Goal: Task Accomplishment & Management: Use online tool/utility

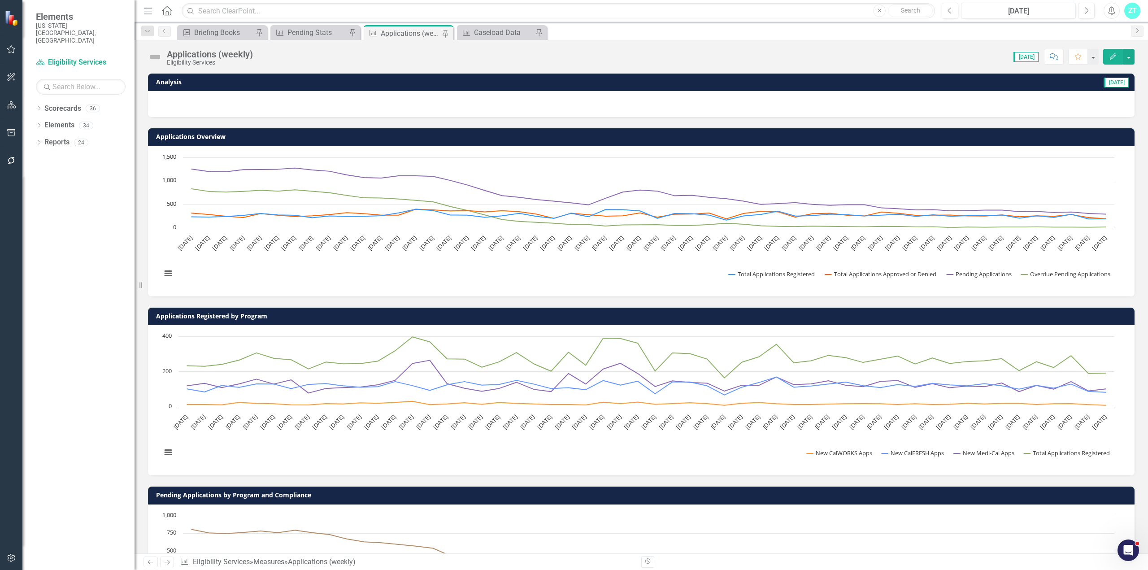
click at [1108, 57] on button "Edit" at bounding box center [1113, 57] width 20 height 16
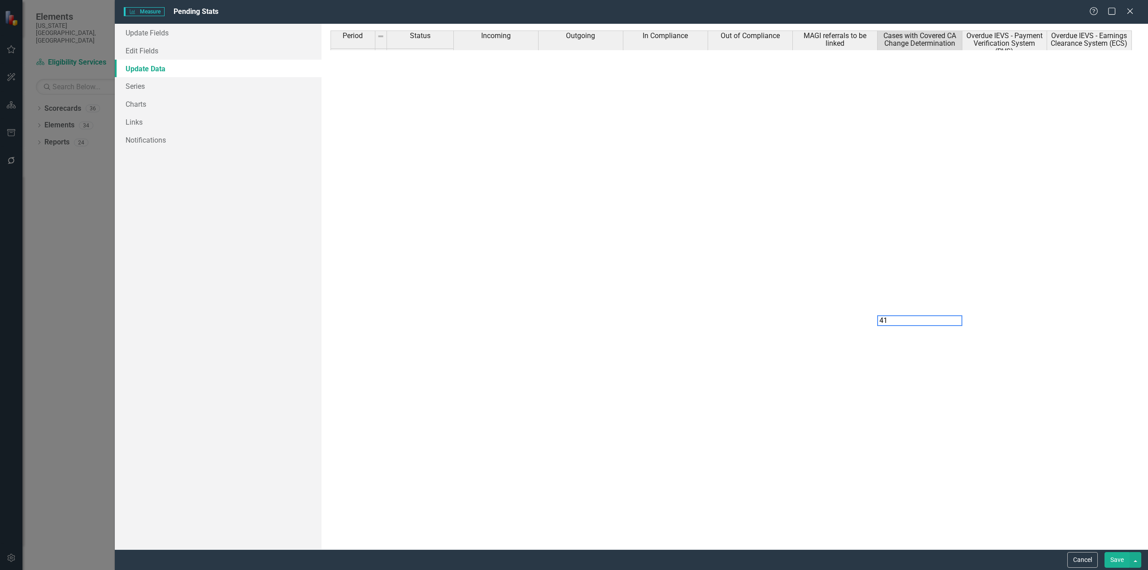
scroll to position [4107, 0]
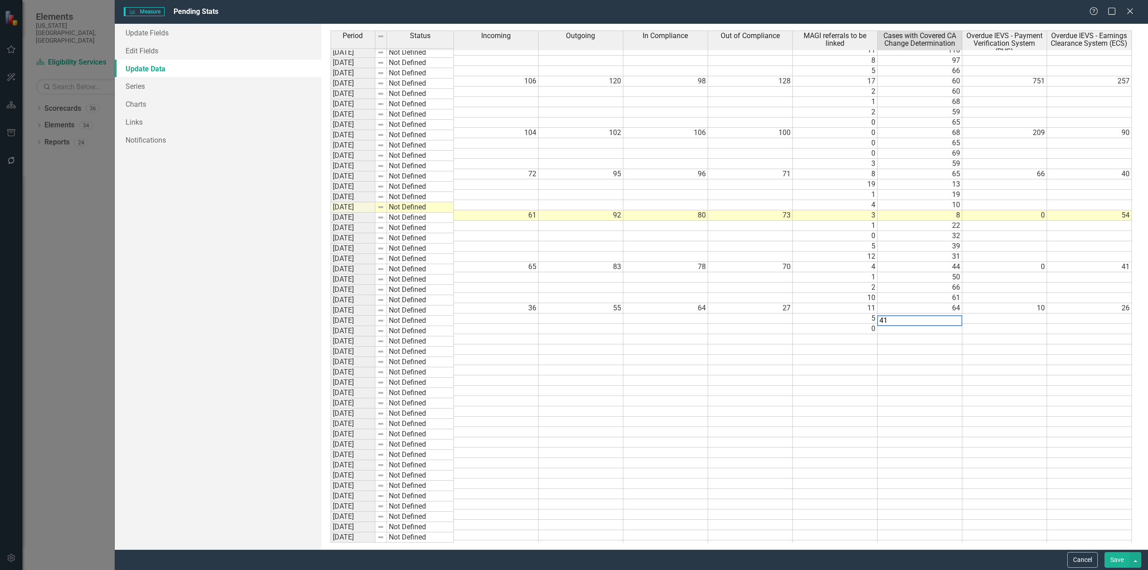
type textarea "41"
click at [1006, 437] on td at bounding box center [1004, 442] width 85 height 10
click at [1115, 558] on button "Save" at bounding box center [1116, 560] width 25 height 16
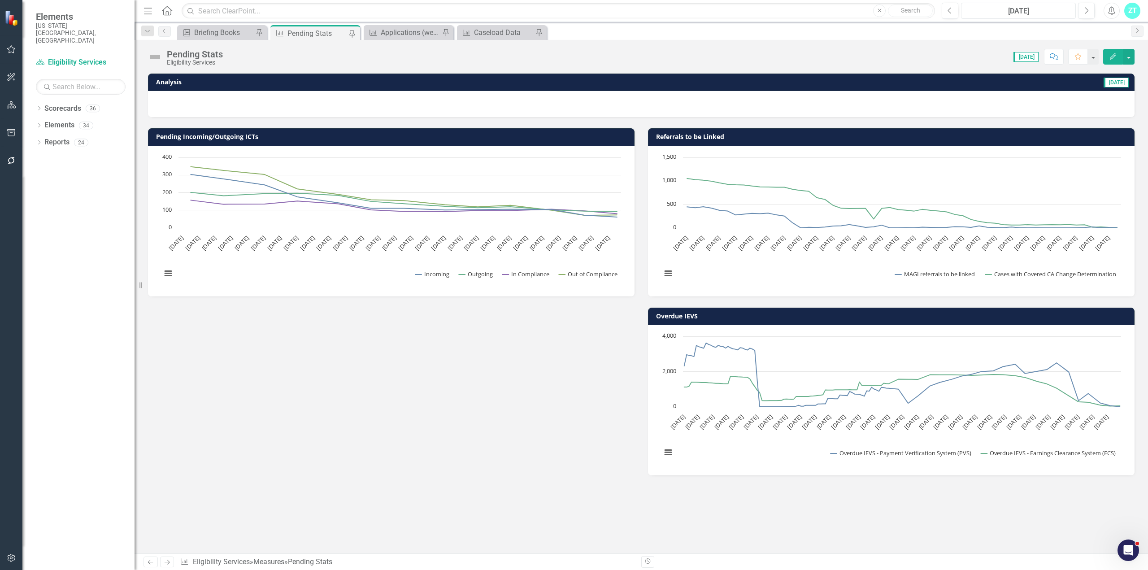
click at [1027, 13] on div "[DATE]" at bounding box center [1018, 11] width 109 height 11
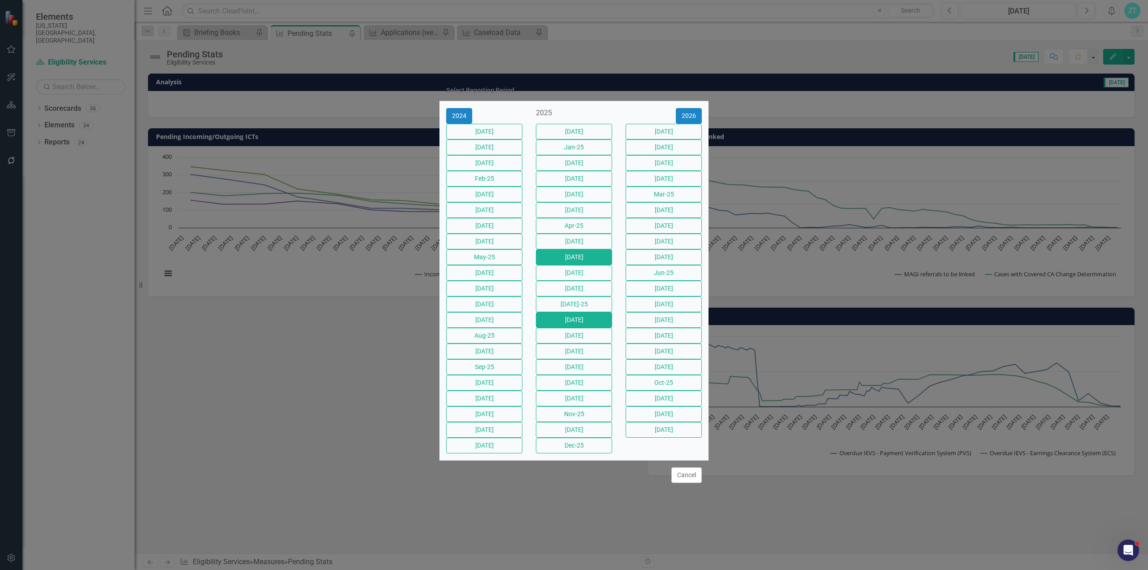
click at [578, 328] on button "[DATE]" at bounding box center [574, 320] width 76 height 16
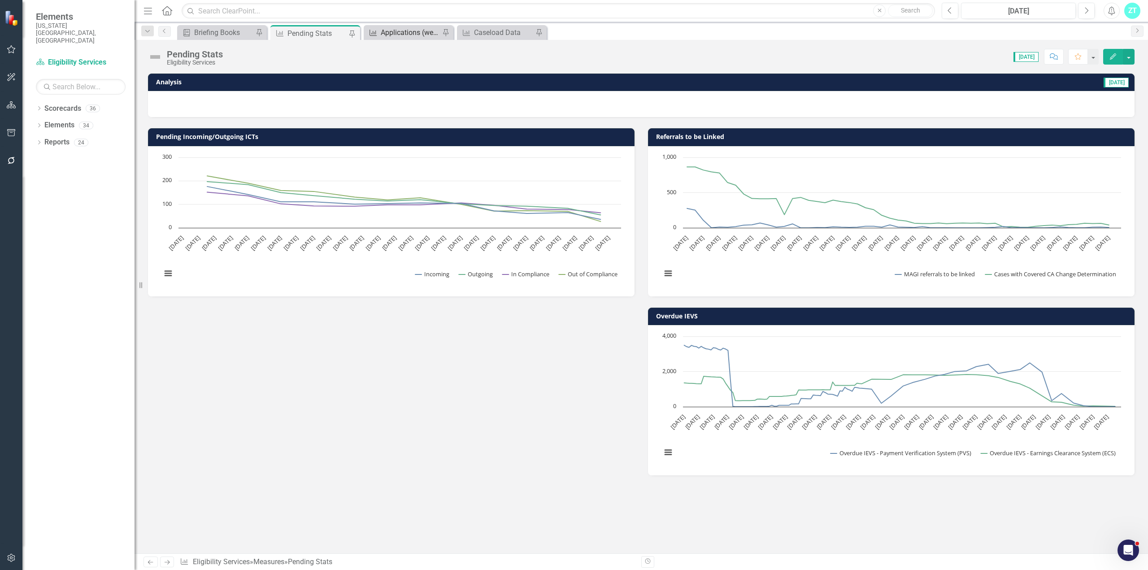
click at [398, 33] on div "Applications (weekly)" at bounding box center [410, 32] width 59 height 11
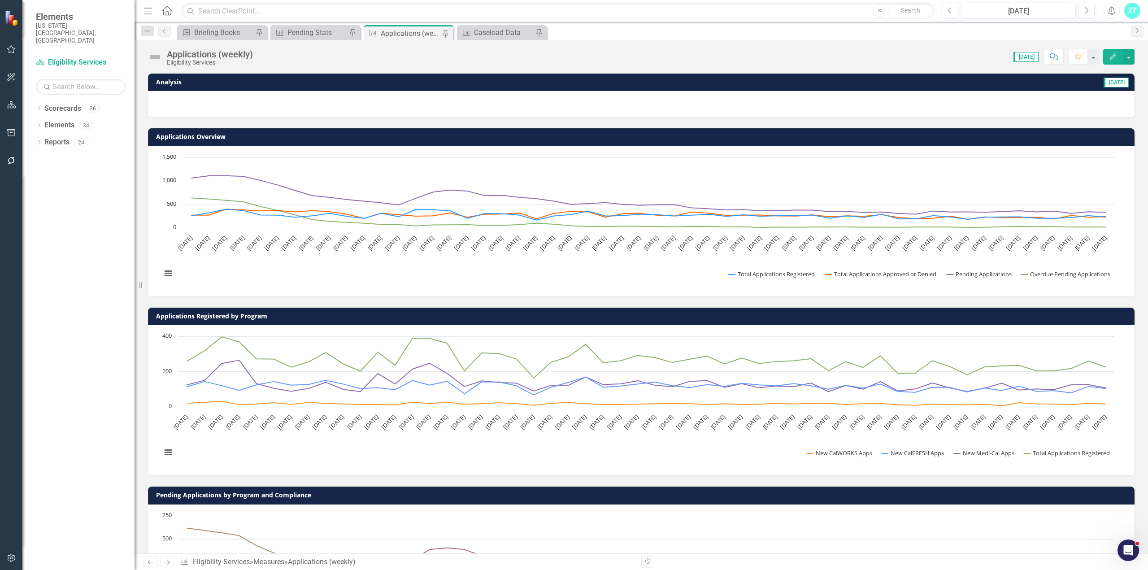
click at [201, 34] on div "Briefing Books" at bounding box center [223, 32] width 59 height 11
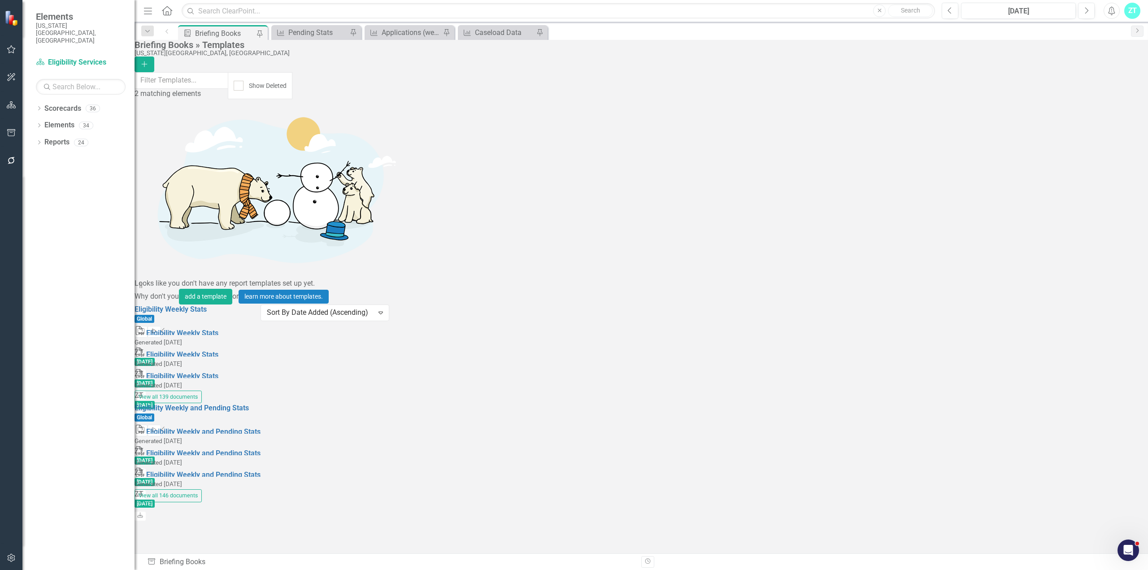
click at [157, 329] on icon "button" at bounding box center [154, 331] width 4 height 5
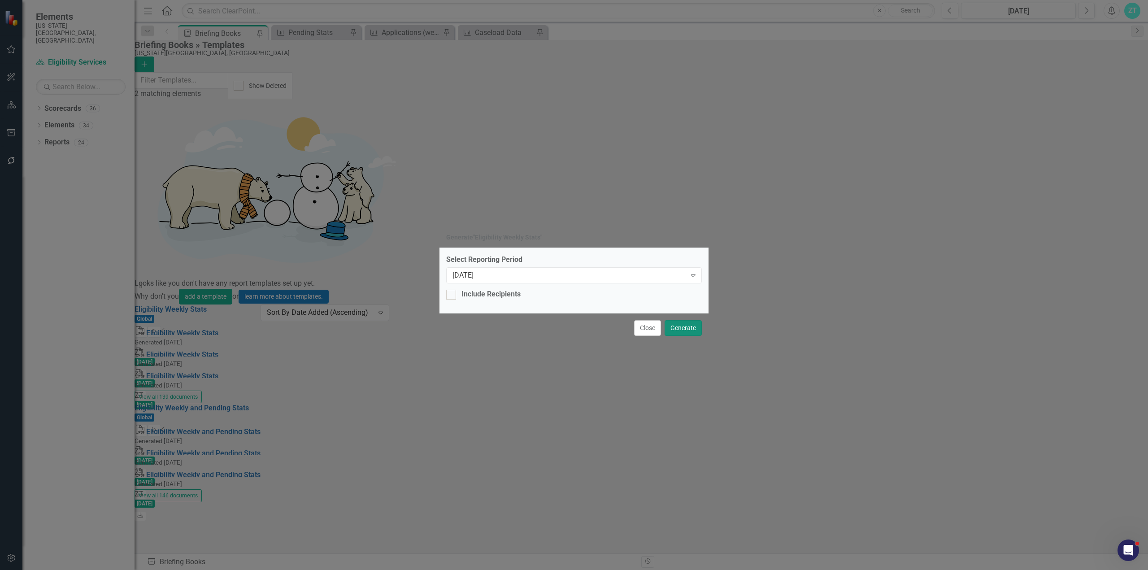
click at [675, 326] on button "Generate" at bounding box center [683, 328] width 37 height 16
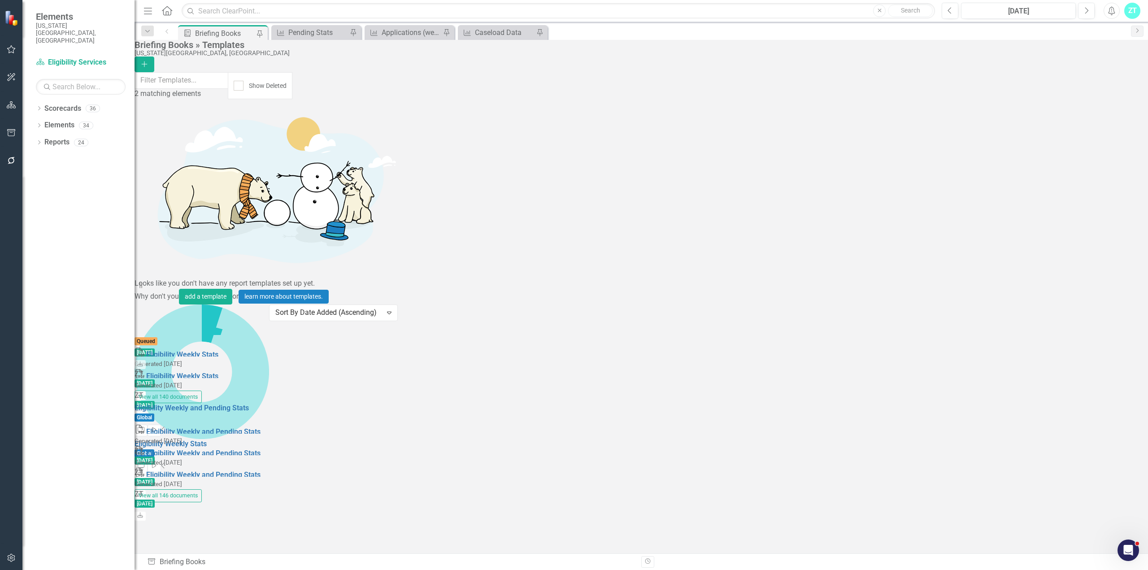
click at [161, 425] on button "Start" at bounding box center [154, 431] width 13 height 12
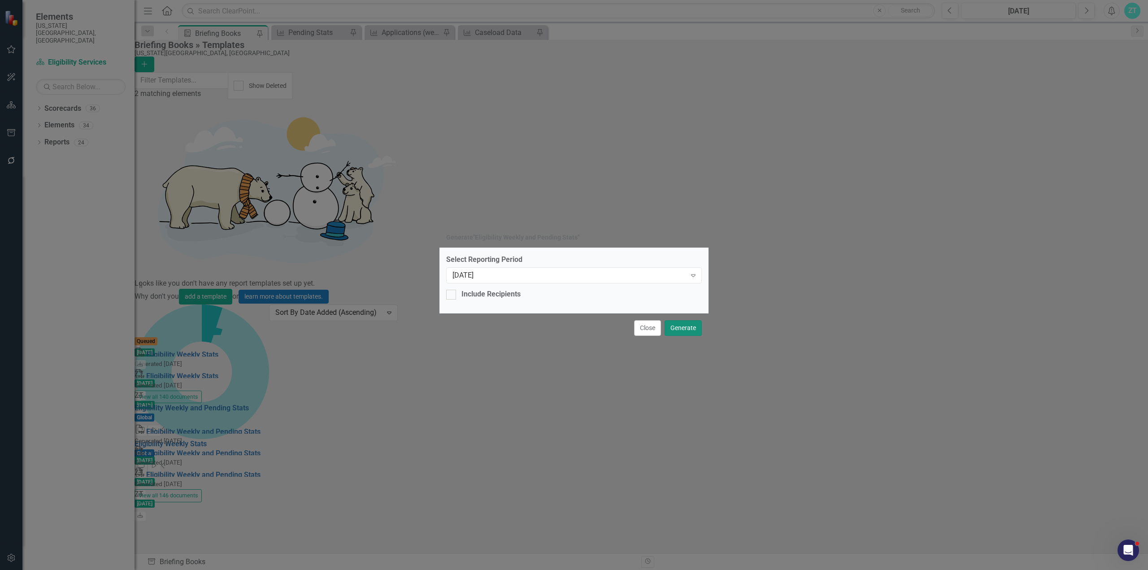
click at [688, 321] on button "Generate" at bounding box center [683, 328] width 37 height 16
